Goal: Task Accomplishment & Management: Manage account settings

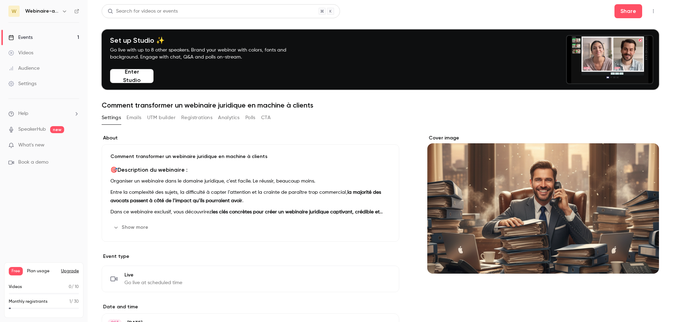
scroll to position [278, 0]
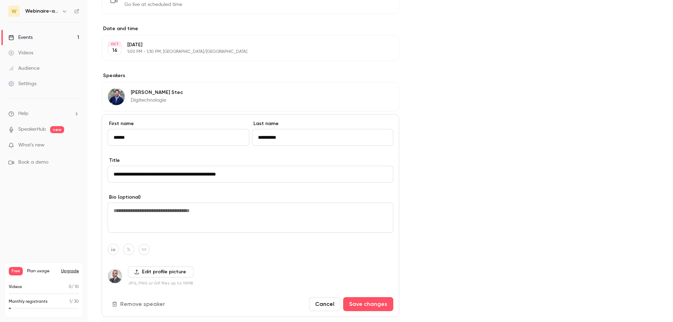
click at [478, 122] on div "Cover image" at bounding box center [543, 113] width 232 height 515
click at [44, 34] on link "Events 1" at bounding box center [44, 37] width 88 height 15
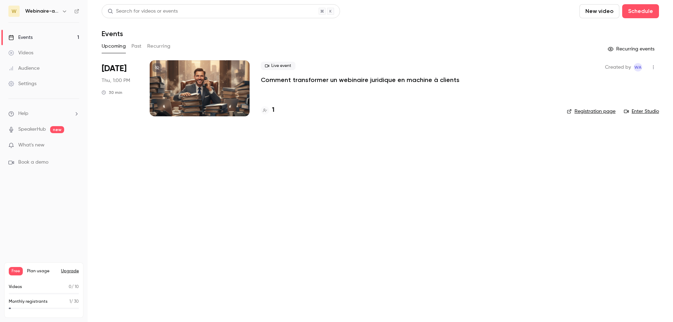
click at [307, 79] on p "Comment transformer un webinaire juridique en machine à clients" at bounding box center [360, 80] width 199 height 8
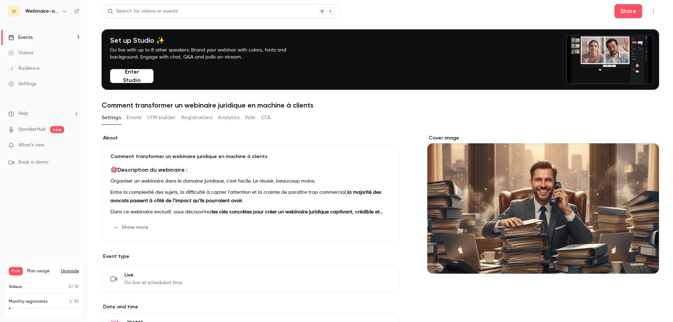
click at [131, 227] on button "Show more" at bounding box center [131, 227] width 42 height 11
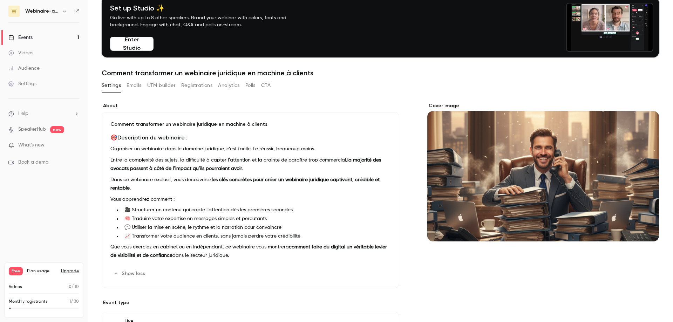
scroll to position [35, 0]
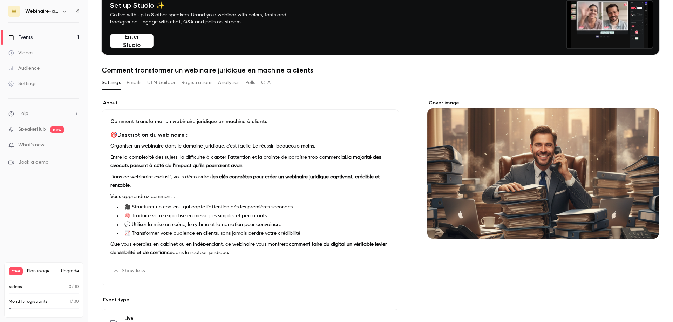
drag, startPoint x: 232, startPoint y: 256, endPoint x: 102, endPoint y: 123, distance: 186.4
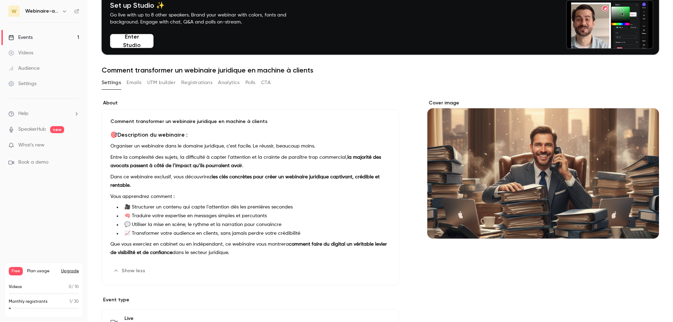
click at [102, 123] on div "Comment transformer un webinaire juridique en machine à clients 🎯 Description d…" at bounding box center [251, 197] width 298 height 176
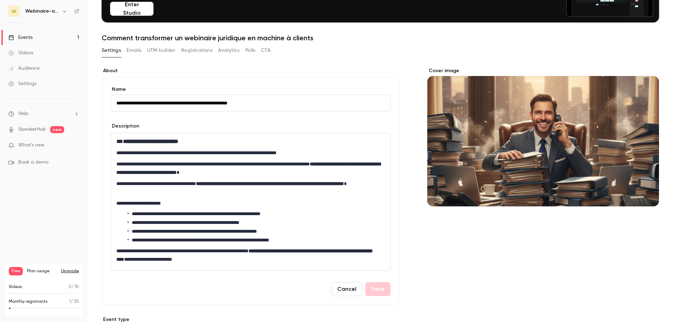
scroll to position [70, 0]
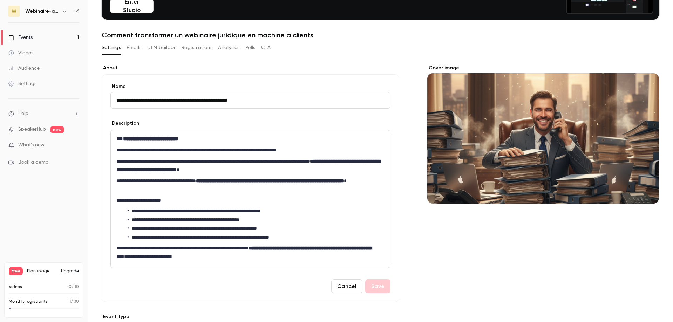
click at [344, 286] on button "Cancel" at bounding box center [346, 286] width 31 height 14
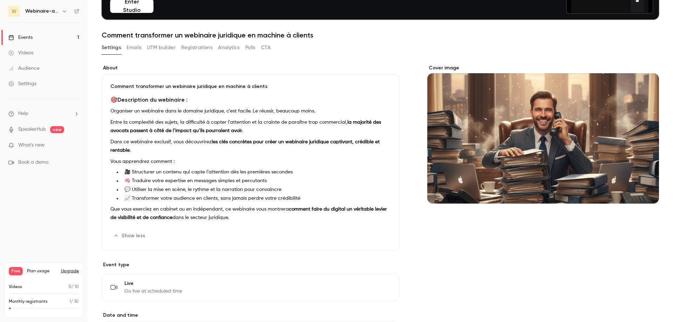
drag, startPoint x: 242, startPoint y: 223, endPoint x: 110, endPoint y: 87, distance: 189.6
click at [110, 87] on div "Comment transformer un webinaire juridique en machine à clients 🎯 Description d…" at bounding box center [251, 162] width 298 height 176
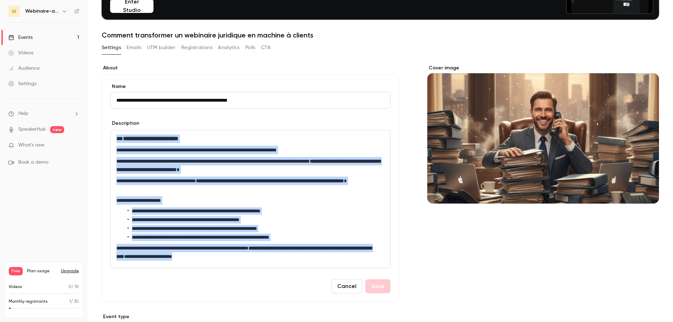
drag, startPoint x: 224, startPoint y: 251, endPoint x: 107, endPoint y: 130, distance: 168.6
click at [107, 130] on div "**********" at bounding box center [251, 188] width 298 height 228
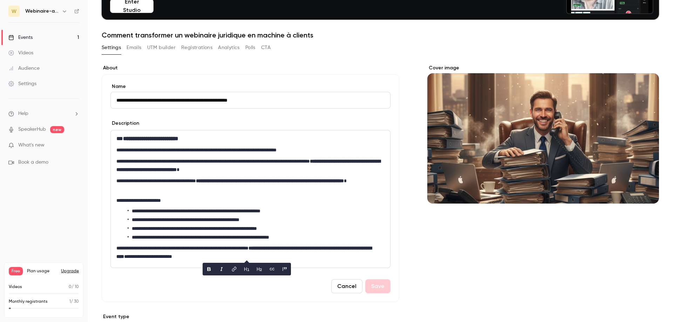
click at [478, 242] on div "Cover image" at bounding box center [543, 300] width 232 height 472
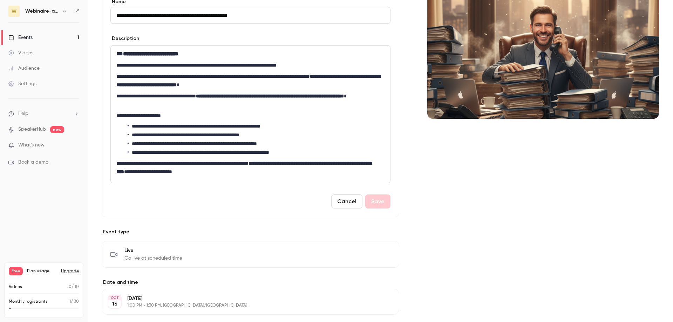
scroll to position [175, 0]
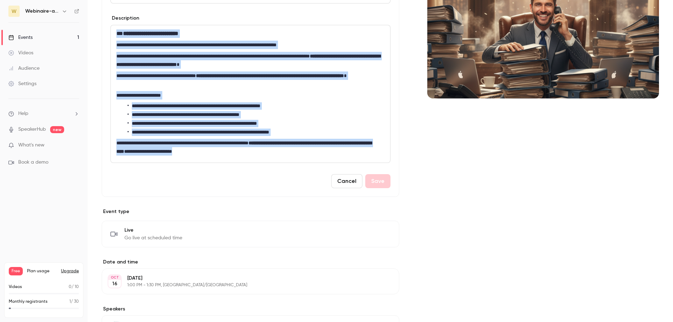
drag, startPoint x: 243, startPoint y: 152, endPoint x: 97, endPoint y: 31, distance: 189.4
click at [97, 31] on main "**********" at bounding box center [380, 161] width 585 height 322
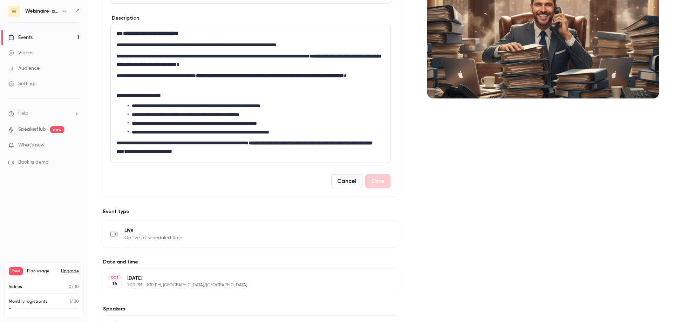
drag, startPoint x: 463, startPoint y: 220, endPoint x: 460, endPoint y: 217, distance: 4.5
click at [463, 220] on div "Cover image" at bounding box center [543, 195] width 232 height 472
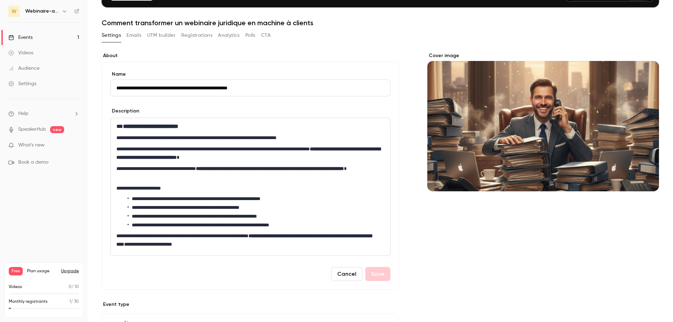
scroll to position [105, 0]
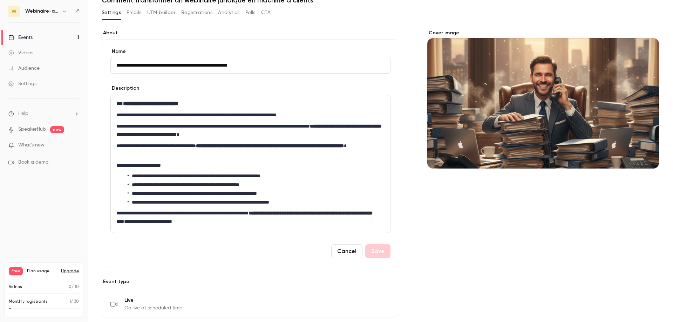
click at [35, 38] on link "Events 1" at bounding box center [44, 37] width 88 height 15
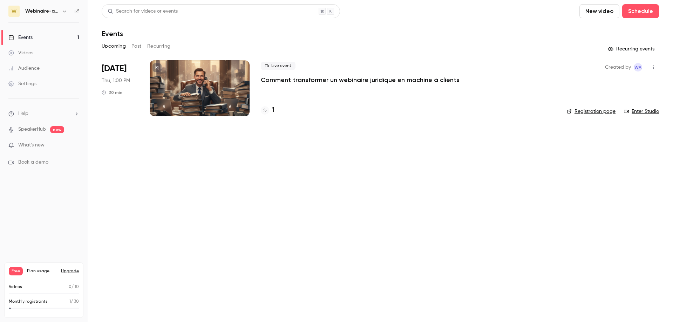
click at [652, 71] on button "button" at bounding box center [653, 67] width 11 height 11
click at [404, 150] on div at bounding box center [336, 161] width 673 height 322
click at [133, 45] on button "Past" at bounding box center [136, 46] width 10 height 11
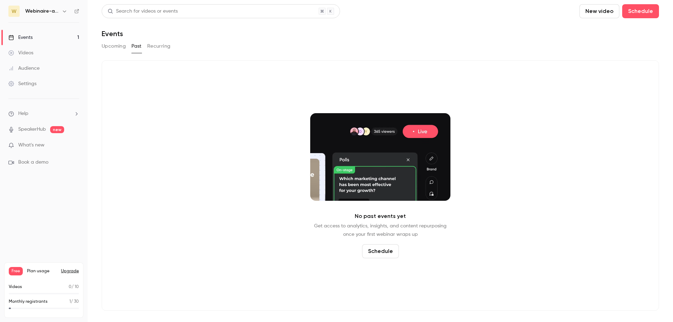
click at [163, 47] on button "Recurring" at bounding box center [158, 46] width 23 height 11
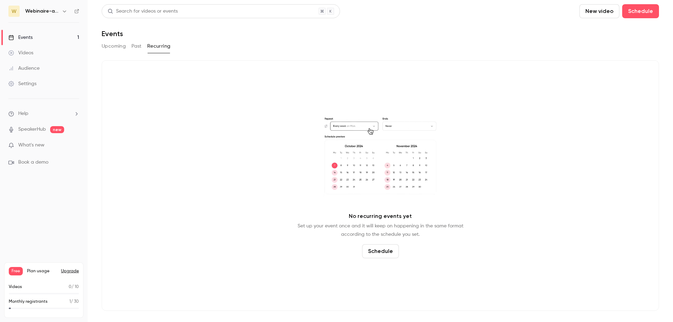
click at [23, 40] on div "Events" at bounding box center [20, 37] width 24 height 7
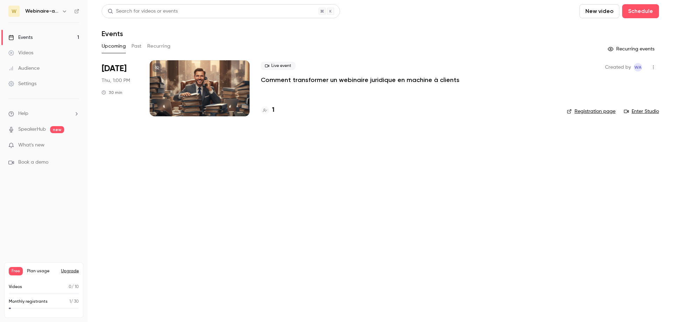
click at [655, 72] on button "button" at bounding box center [653, 67] width 11 height 11
click at [483, 164] on div at bounding box center [336, 161] width 673 height 322
